Goal: Information Seeking & Learning: Understand process/instructions

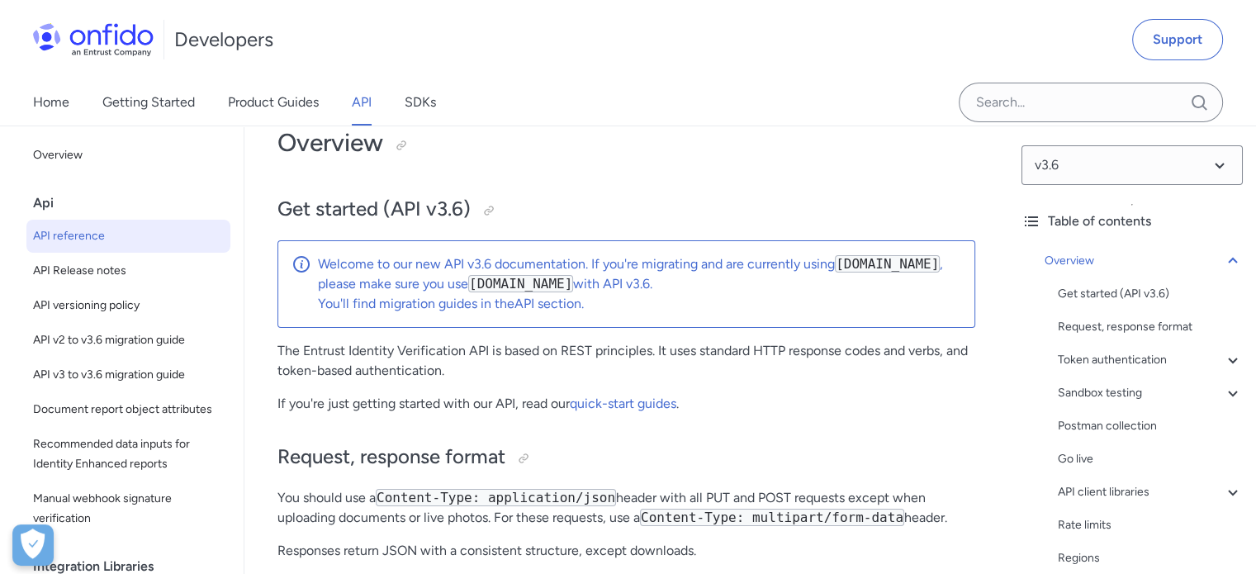
scroll to position [165, 0]
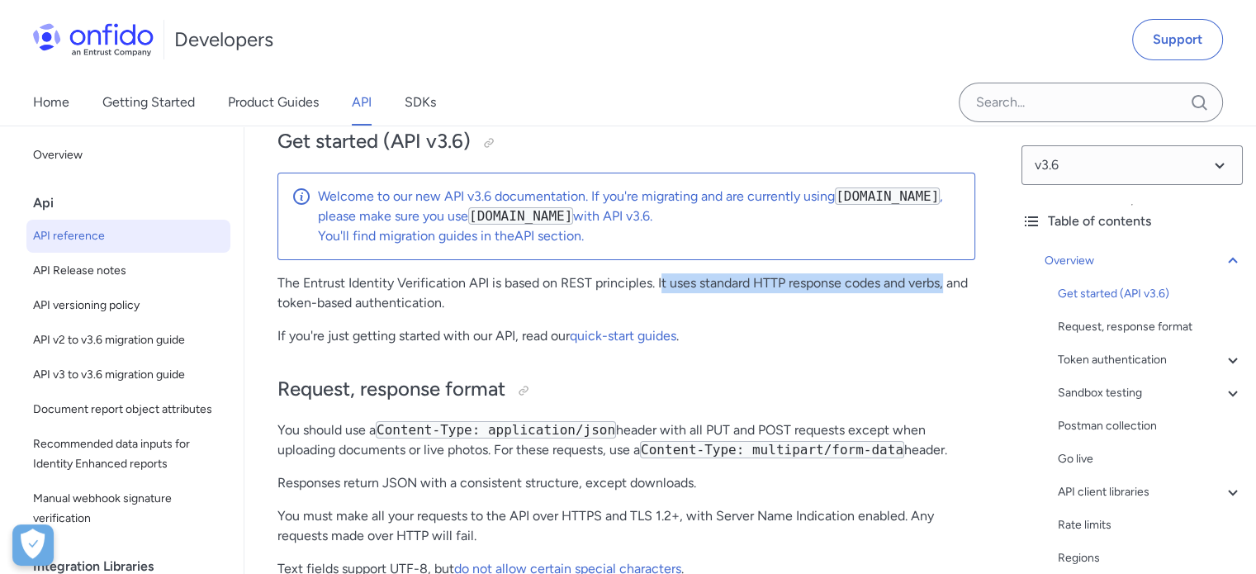
drag, startPoint x: 665, startPoint y: 283, endPoint x: 950, endPoint y: 283, distance: 284.9
click at [950, 283] on p "The Entrust Identity Verification API is based on REST principles. It uses stan…" at bounding box center [626, 293] width 698 height 40
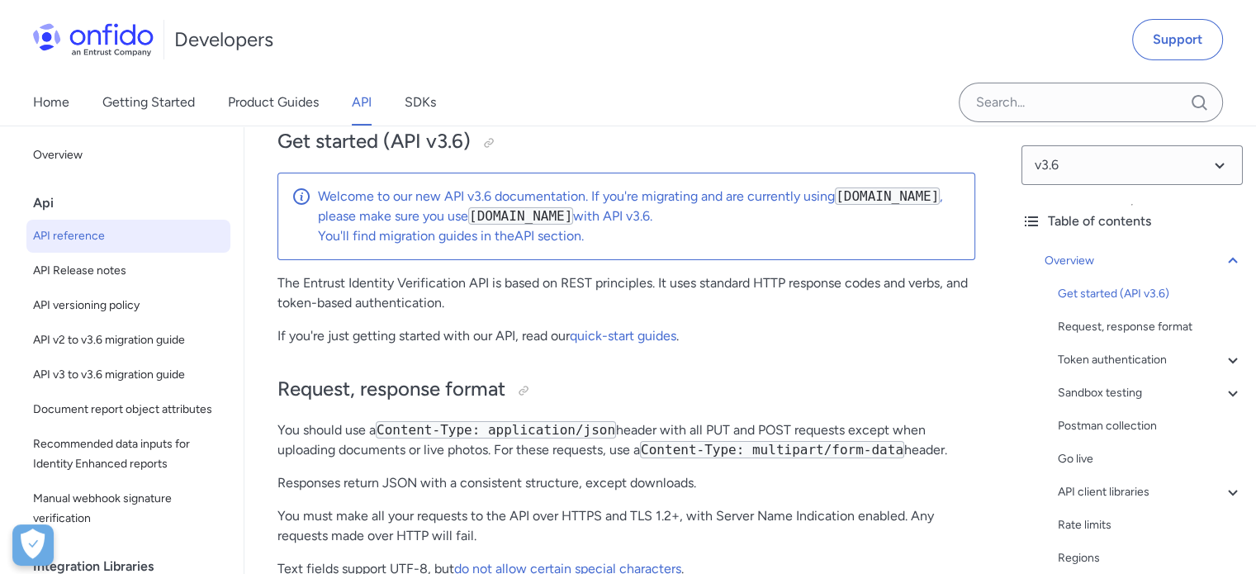
click at [874, 312] on p "The Entrust Identity Verification API is based on REST principles. It uses stan…" at bounding box center [626, 293] width 698 height 40
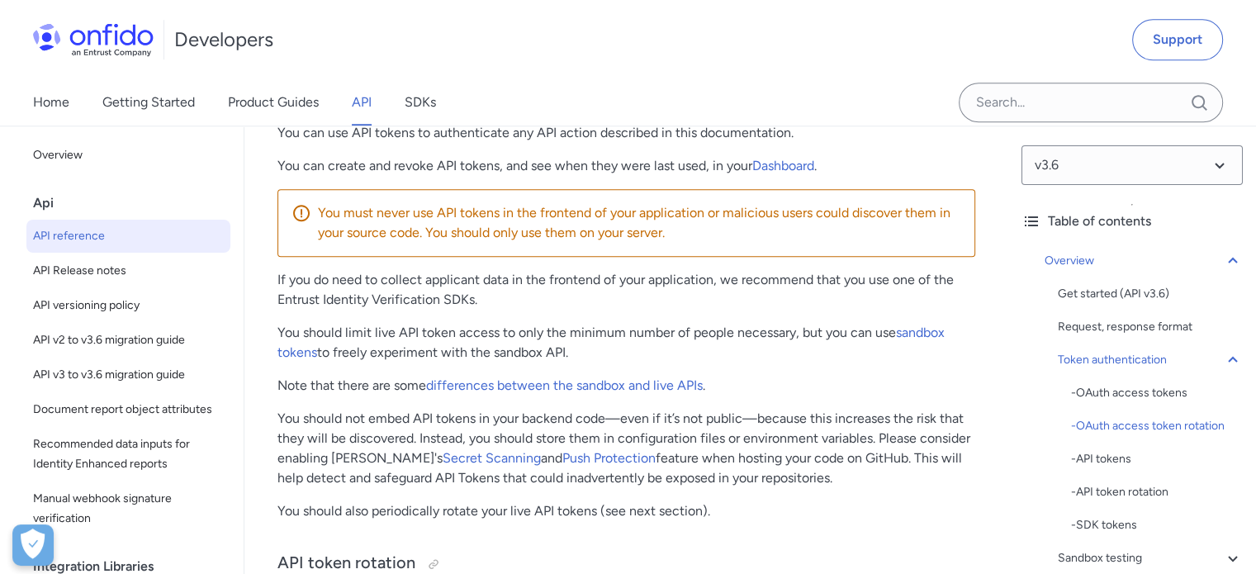
scroll to position [1487, 0]
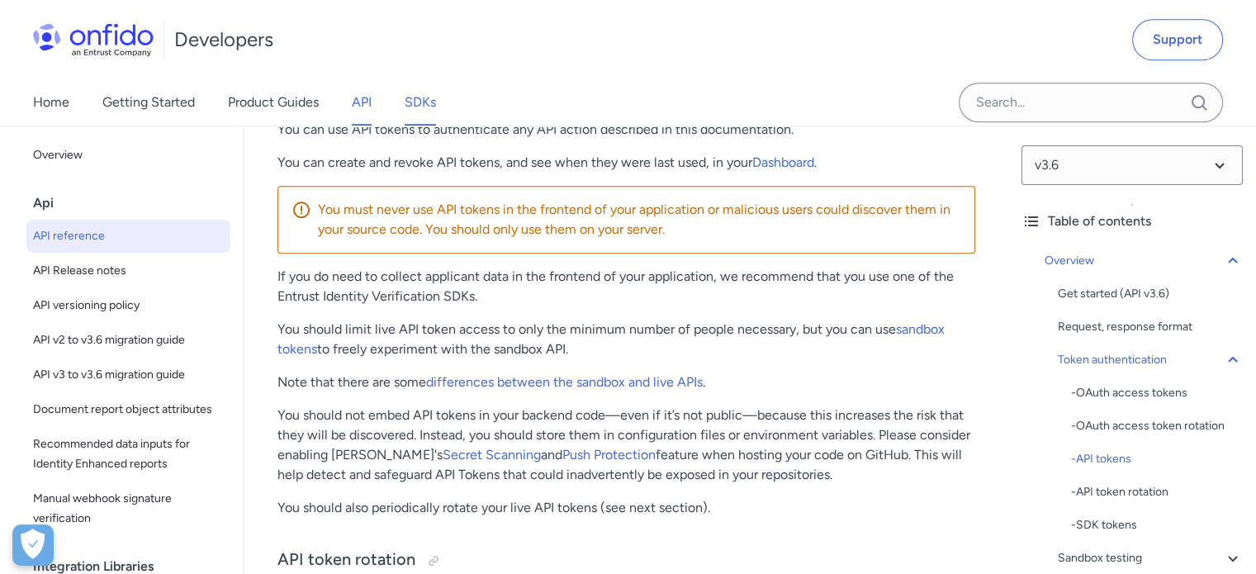
click at [425, 104] on link "SDKs" at bounding box center [420, 102] width 31 height 46
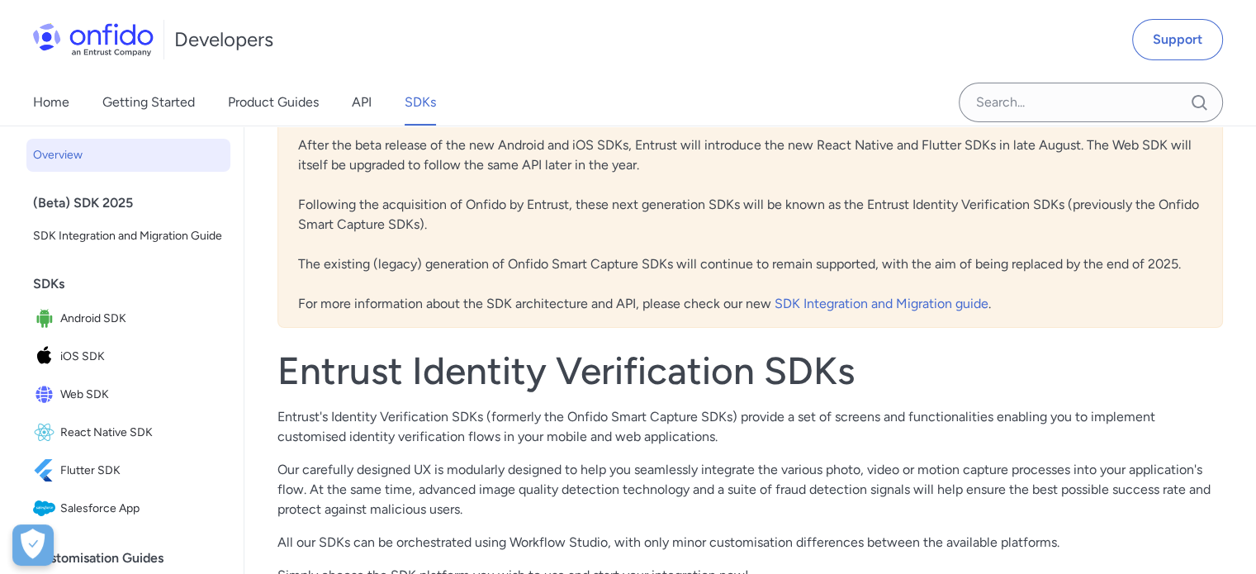
scroll to position [248, 0]
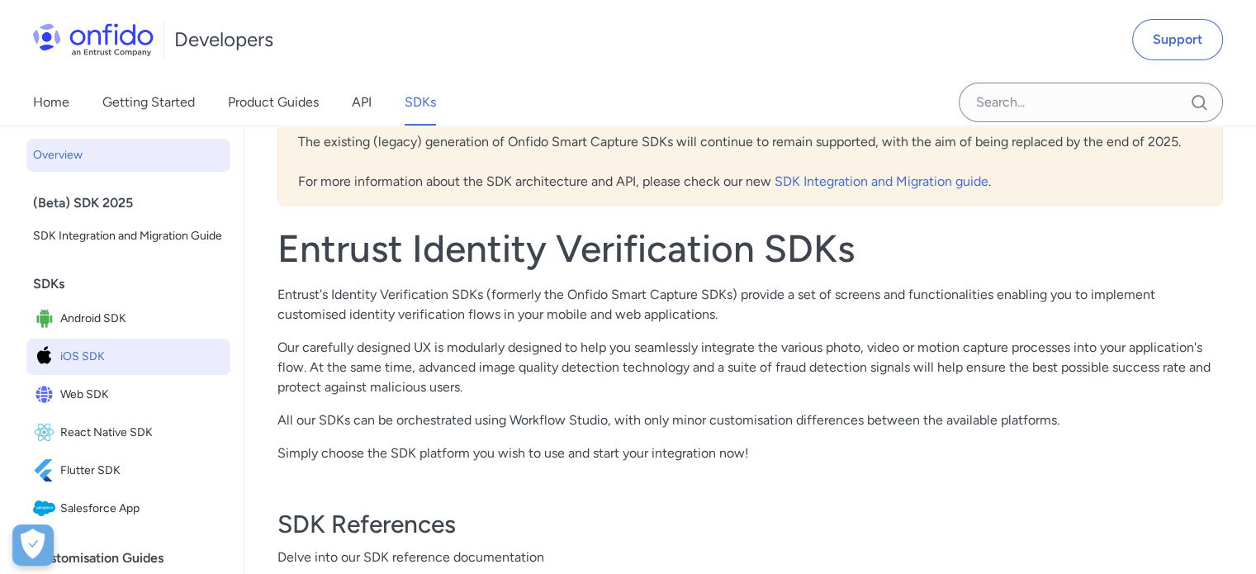
click at [107, 368] on span "iOS SDK" at bounding box center [142, 356] width 164 height 23
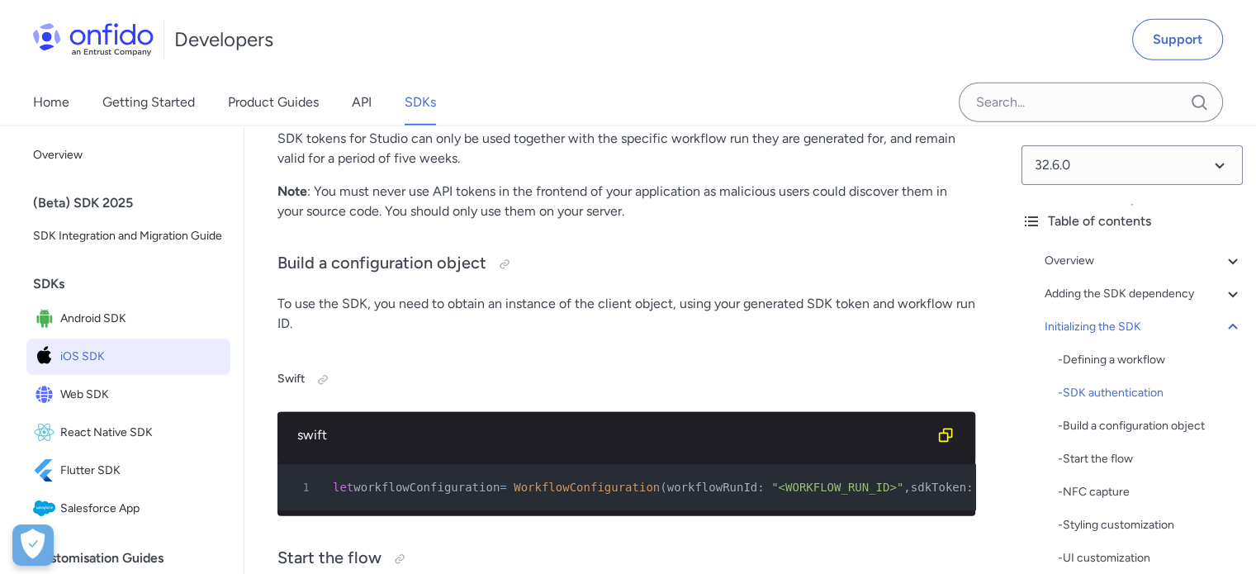
scroll to position [4625, 0]
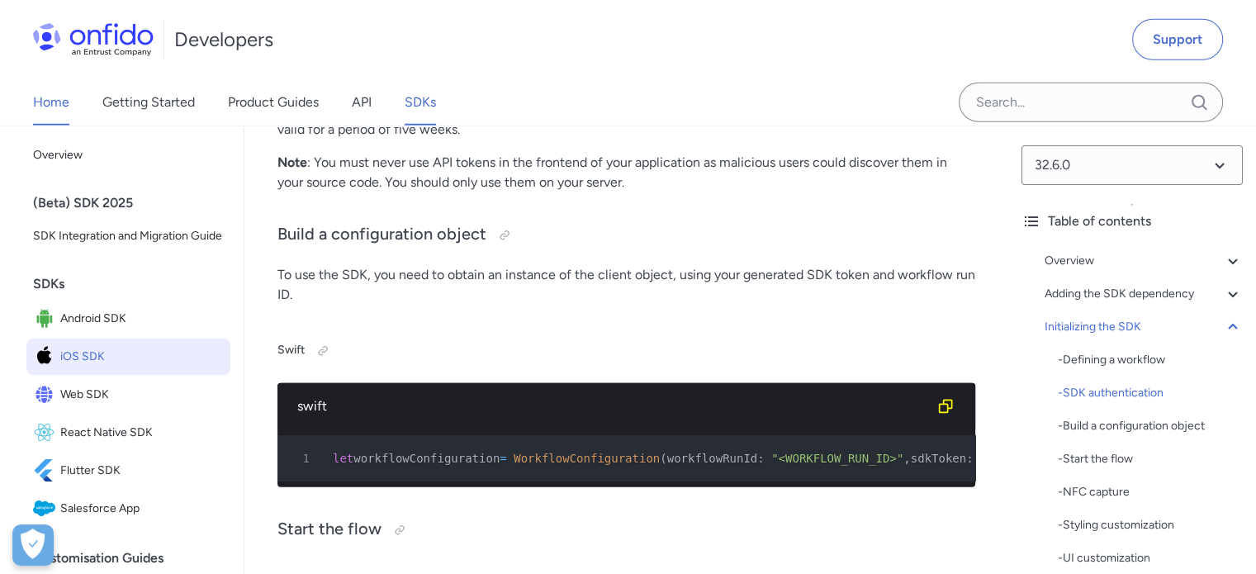
click at [62, 102] on link "Home" at bounding box center [51, 102] width 36 height 46
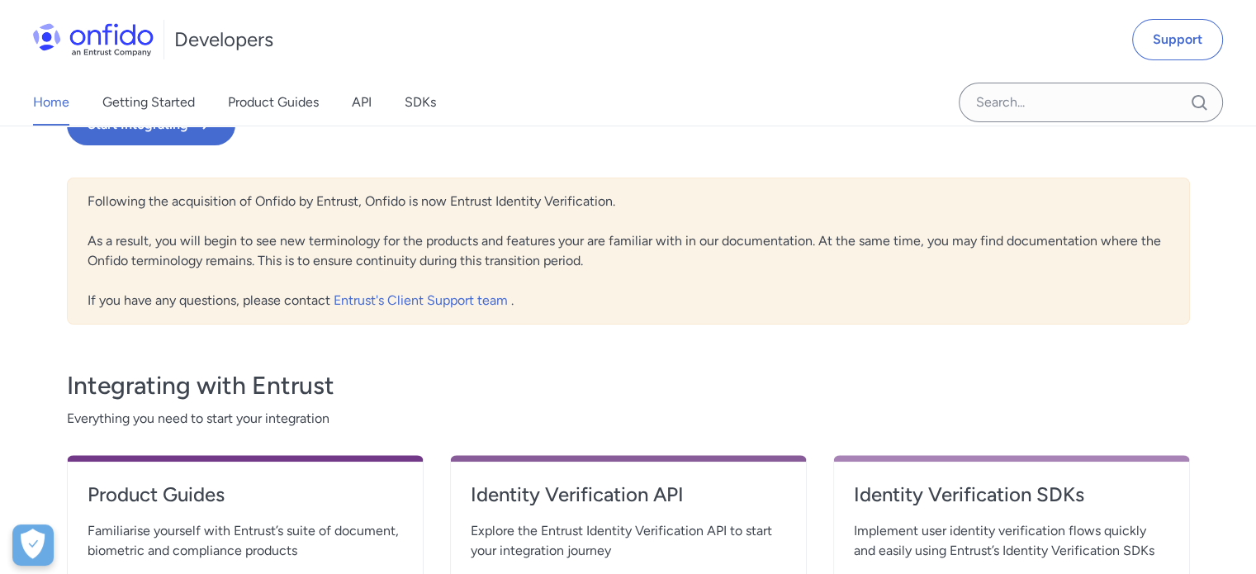
scroll to position [165, 0]
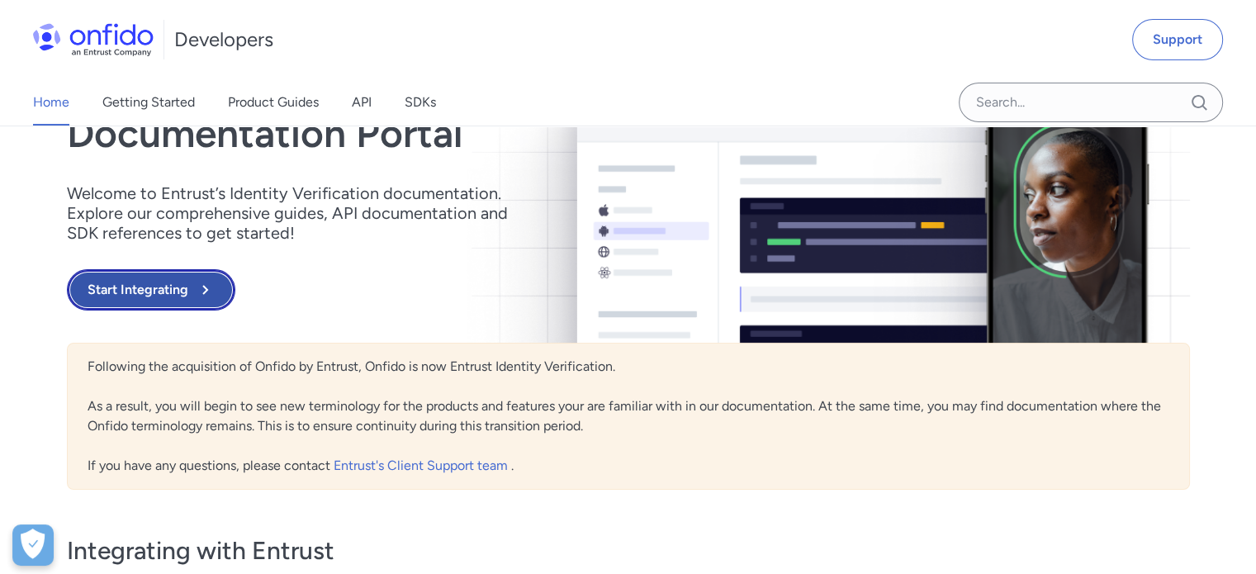
click at [181, 290] on button "Start Integrating" at bounding box center [151, 289] width 168 height 41
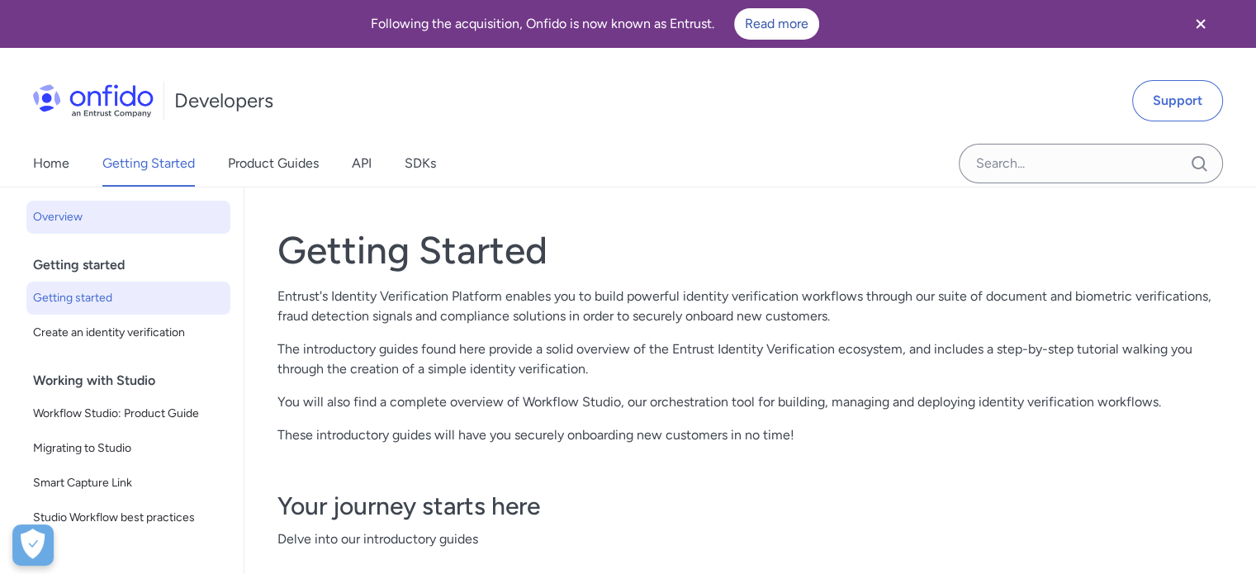
click at [145, 296] on span "Getting started" at bounding box center [128, 298] width 191 height 20
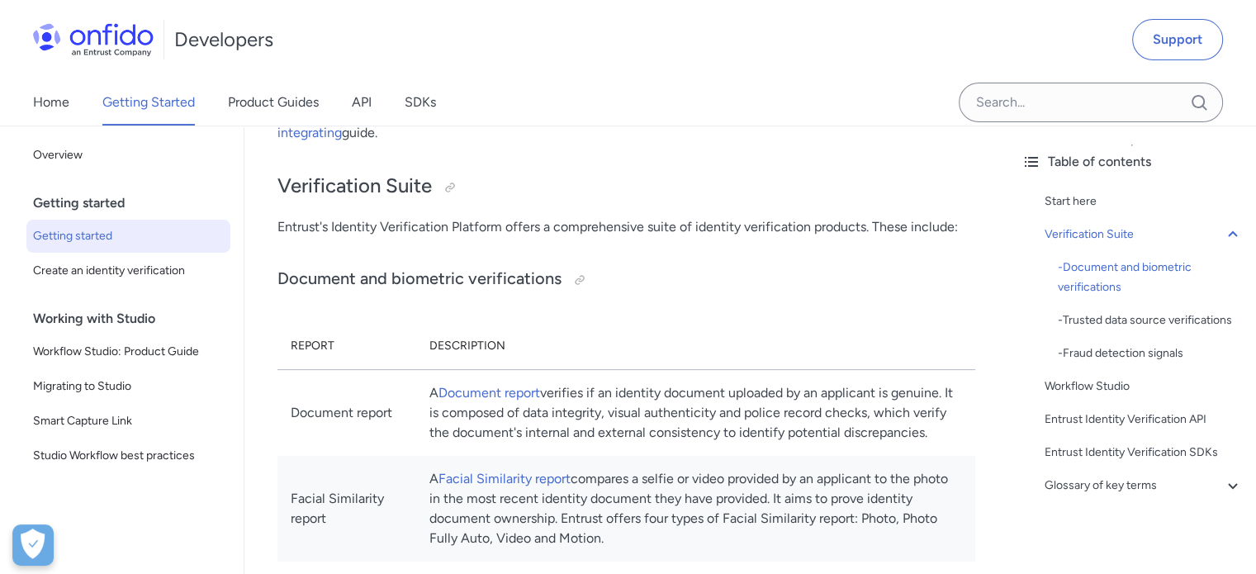
scroll to position [496, 0]
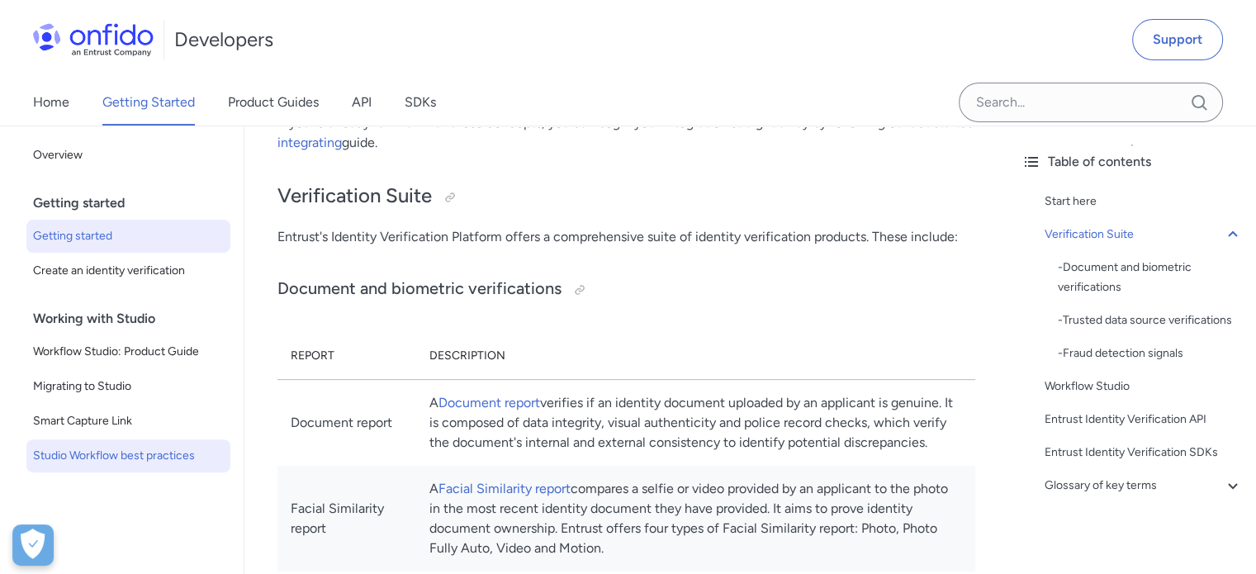
click at [123, 448] on span "Studio Workflow best practices" at bounding box center [128, 456] width 191 height 20
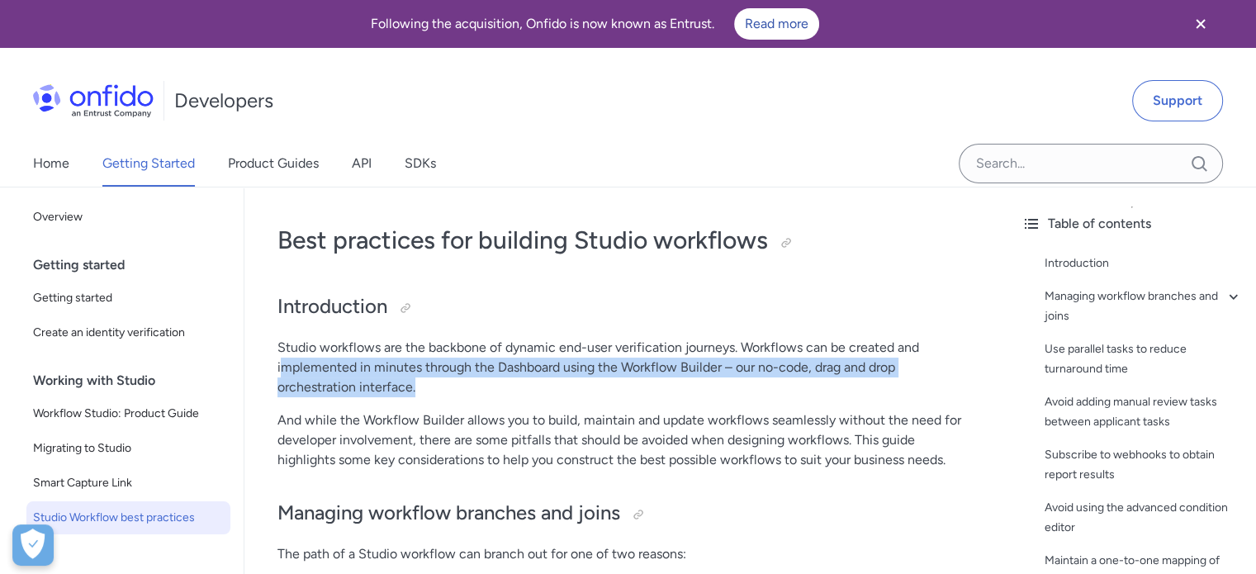
drag, startPoint x: 279, startPoint y: 368, endPoint x: 482, endPoint y: 392, distance: 204.6
click at [482, 392] on p "Studio workflows are the backbone of dynamic end-user verification journeys. Wo…" at bounding box center [626, 367] width 698 height 59
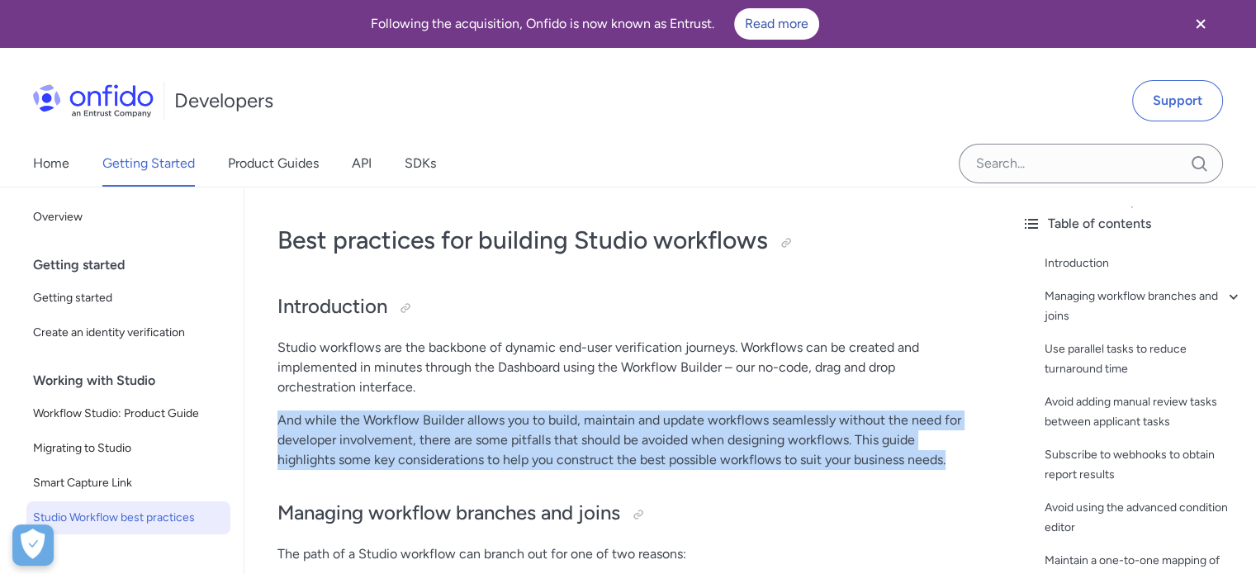
drag, startPoint x: 278, startPoint y: 419, endPoint x: 908, endPoint y: 477, distance: 632.9
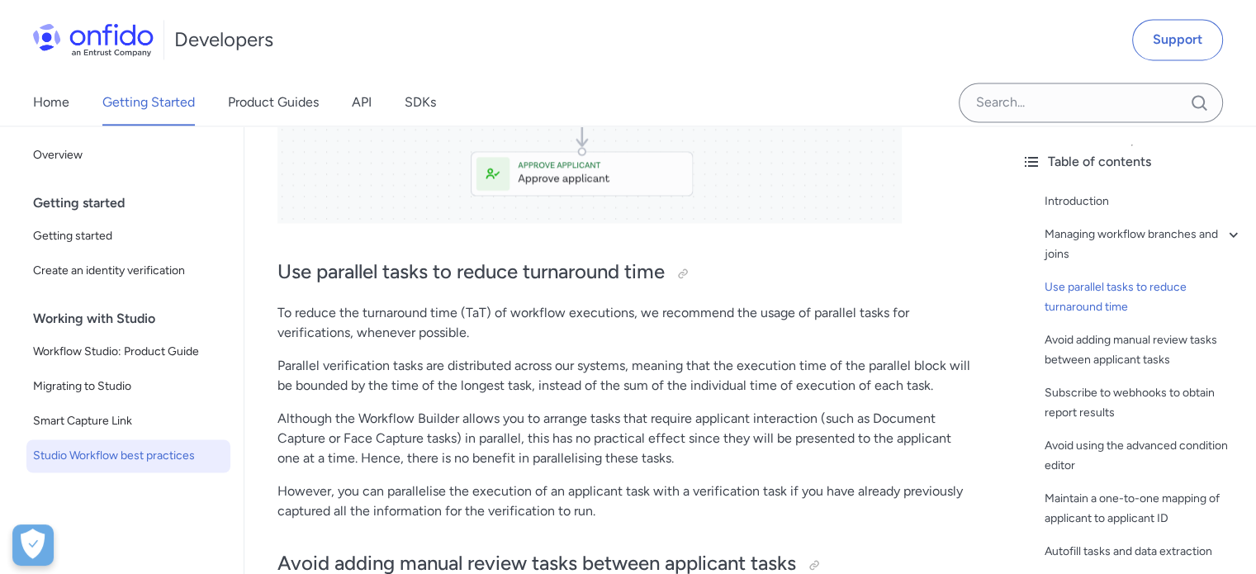
scroll to position [2560, 0]
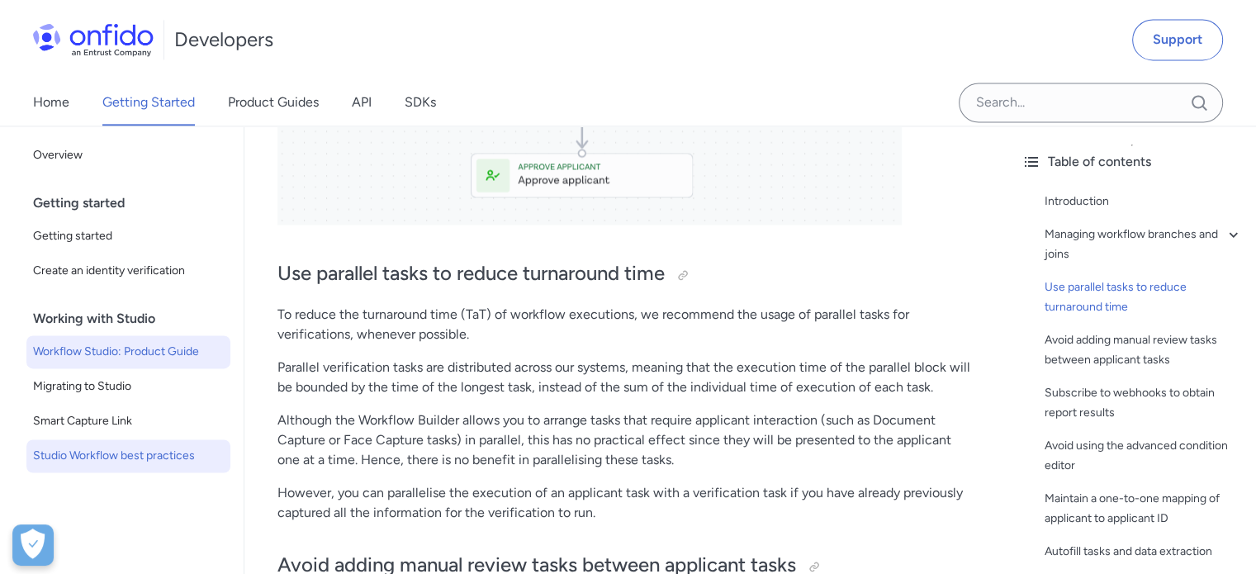
click at [157, 353] on span "Workflow Studio: Product Guide" at bounding box center [128, 352] width 191 height 20
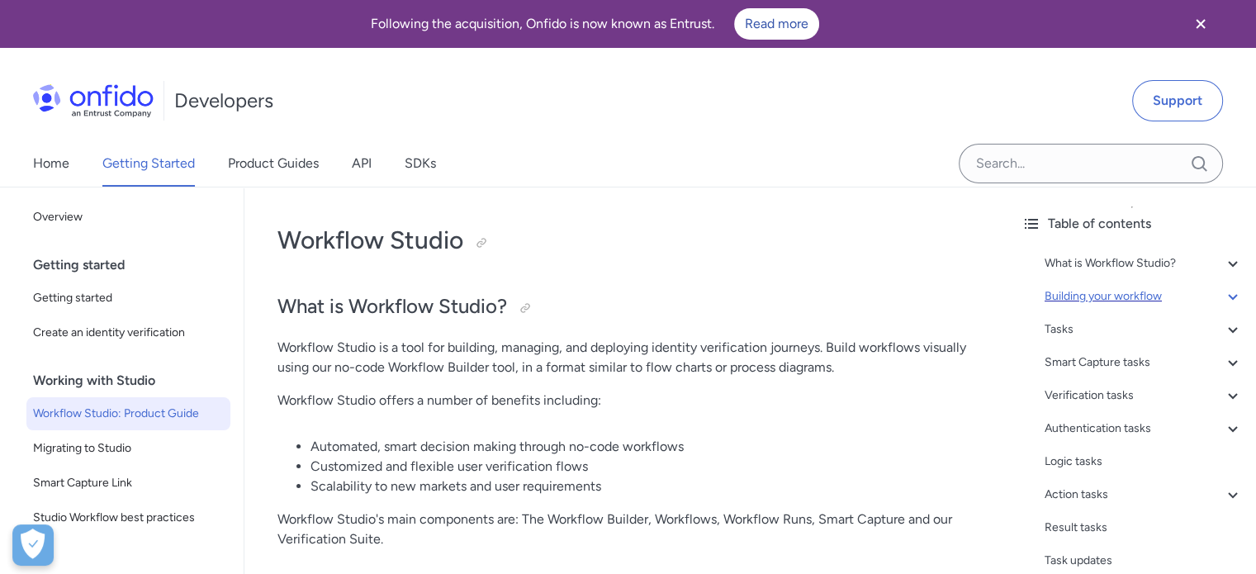
click at [1062, 290] on div "Building your workflow" at bounding box center [1144, 297] width 198 height 20
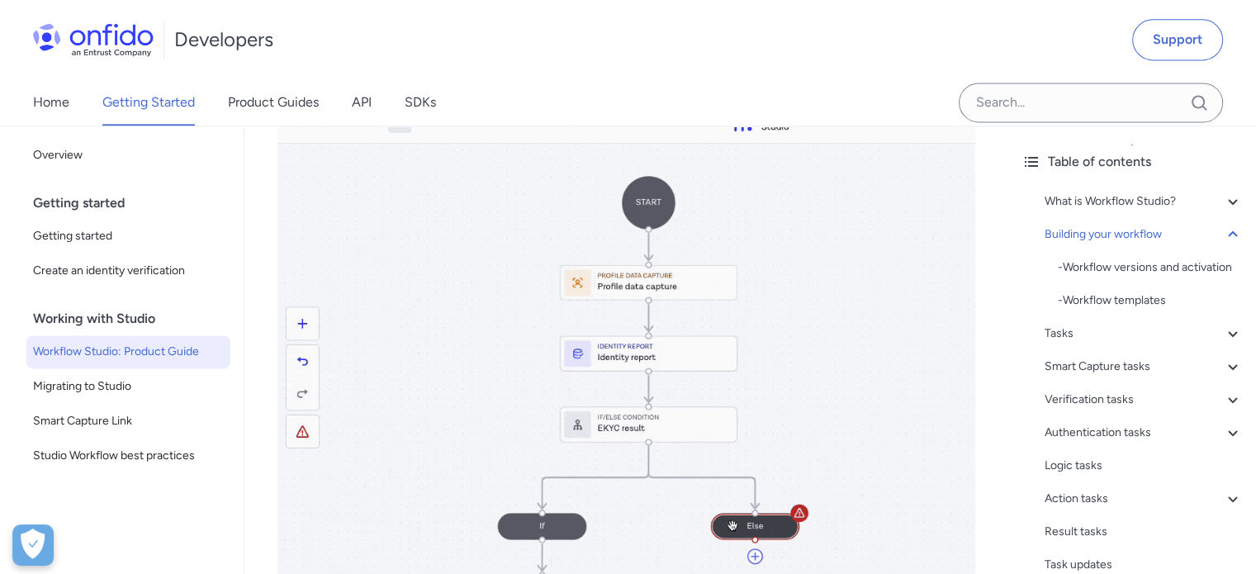
scroll to position [2251, 0]
